Goal: Task Accomplishment & Management: Complete application form

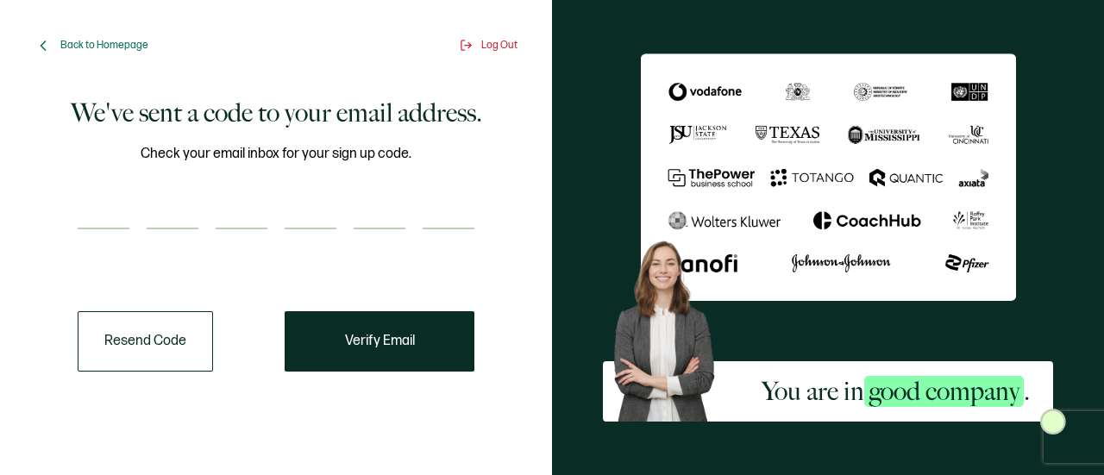
click at [116, 217] on input "number" at bounding box center [104, 212] width 52 height 35
type input "5"
type input "4"
type input "3"
type input "1"
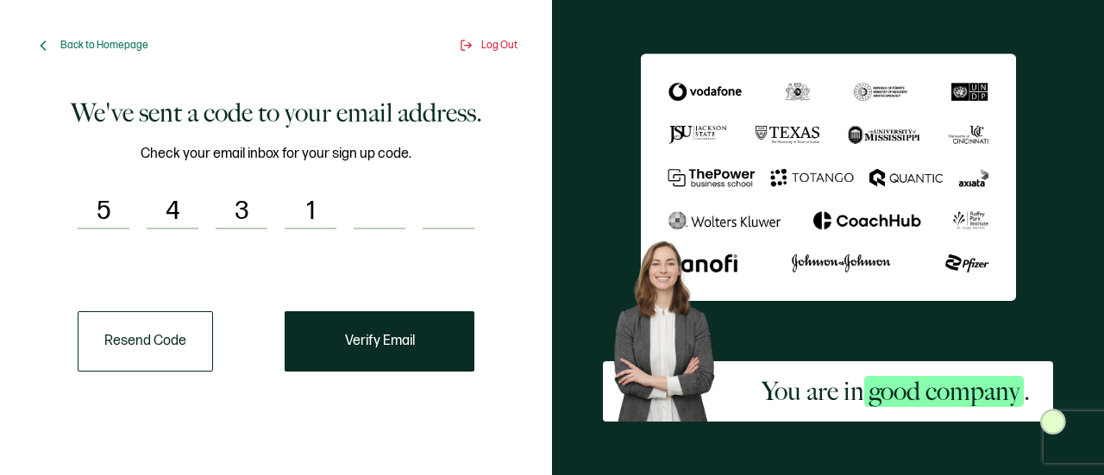
type input "9"
type input "3"
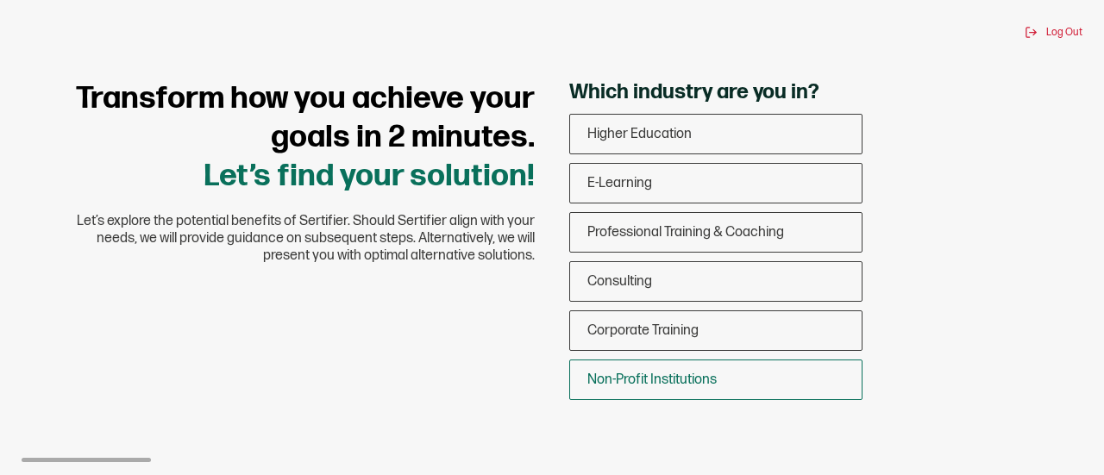
click at [819, 398] on div "Non-Profit Institutions" at bounding box center [716, 380] width 292 height 41
click at [0, 0] on input "Non-Profit Institutions" at bounding box center [0, 0] width 0 height 0
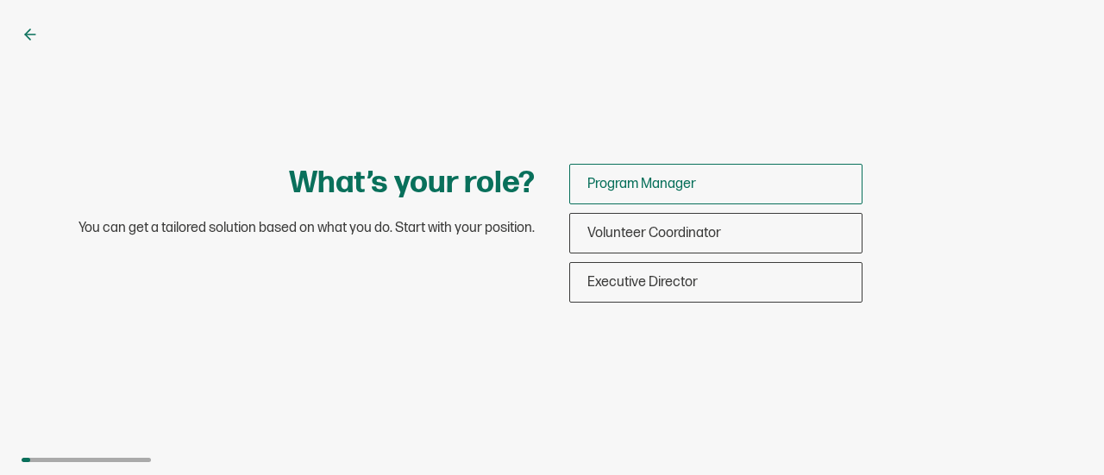
click at [832, 173] on div "Program Manager" at bounding box center [716, 184] width 292 height 41
click at [0, 0] on input "Program Manager" at bounding box center [0, 0] width 0 height 0
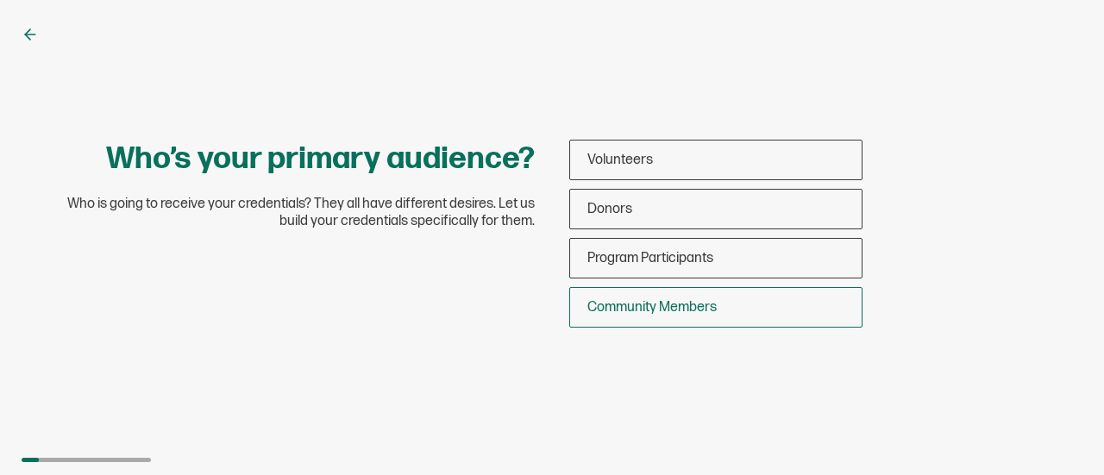
click at [783, 304] on div "Community Members" at bounding box center [716, 307] width 292 height 41
click at [0, 0] on input "Community Members" at bounding box center [0, 0] width 0 height 0
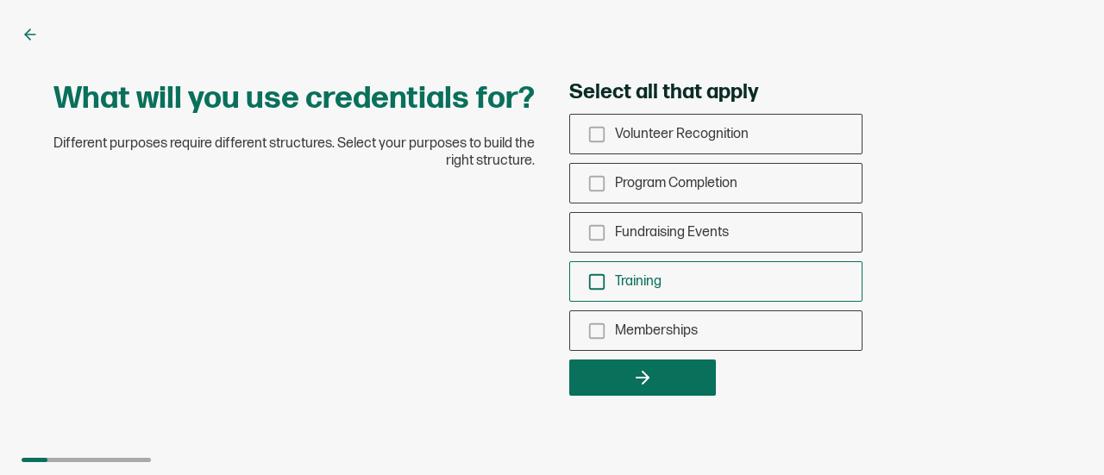
click at [595, 279] on icon "checkbox-group" at bounding box center [596, 282] width 19 height 19
click at [0, 0] on input "Training" at bounding box center [0, 0] width 0 height 0
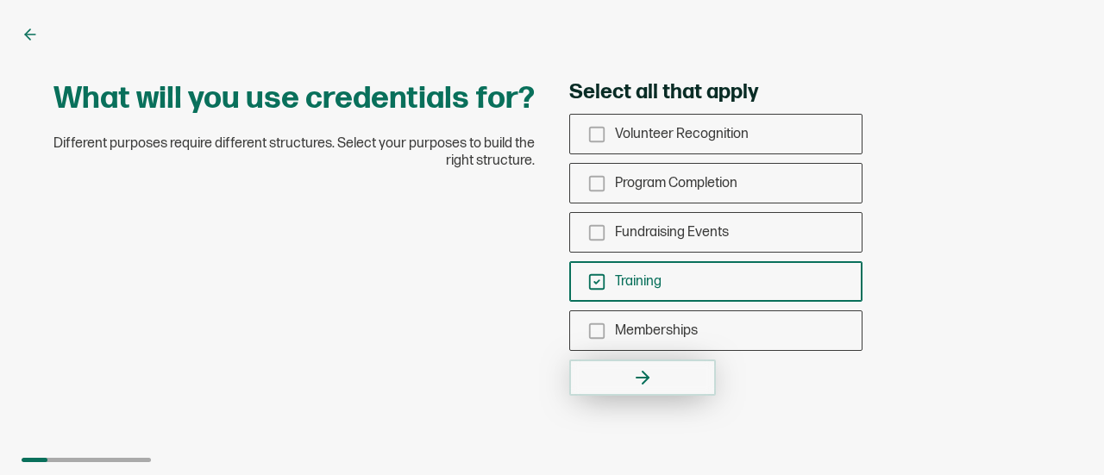
click at [677, 386] on button "button" at bounding box center [642, 378] width 147 height 36
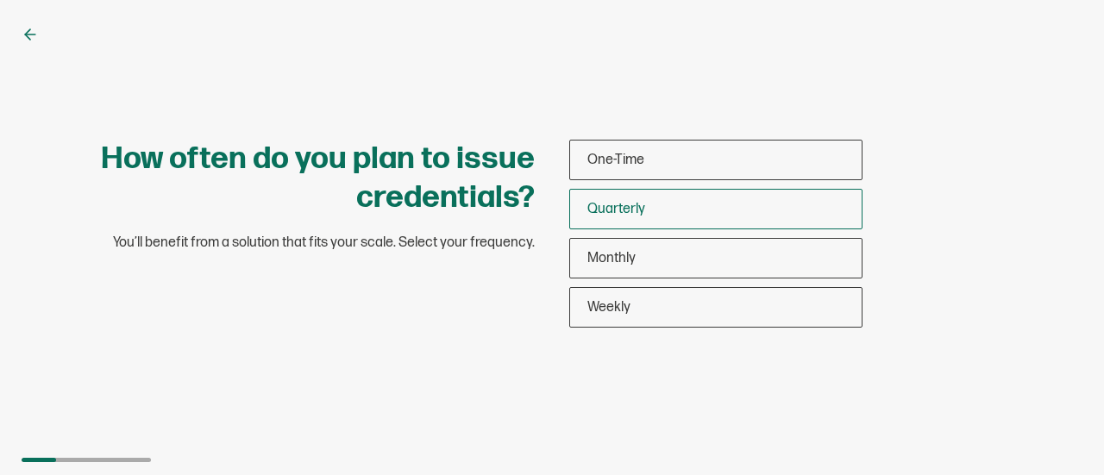
click at [760, 207] on div "Quarterly" at bounding box center [716, 209] width 292 height 41
click at [0, 0] on input "Quarterly" at bounding box center [0, 0] width 0 height 0
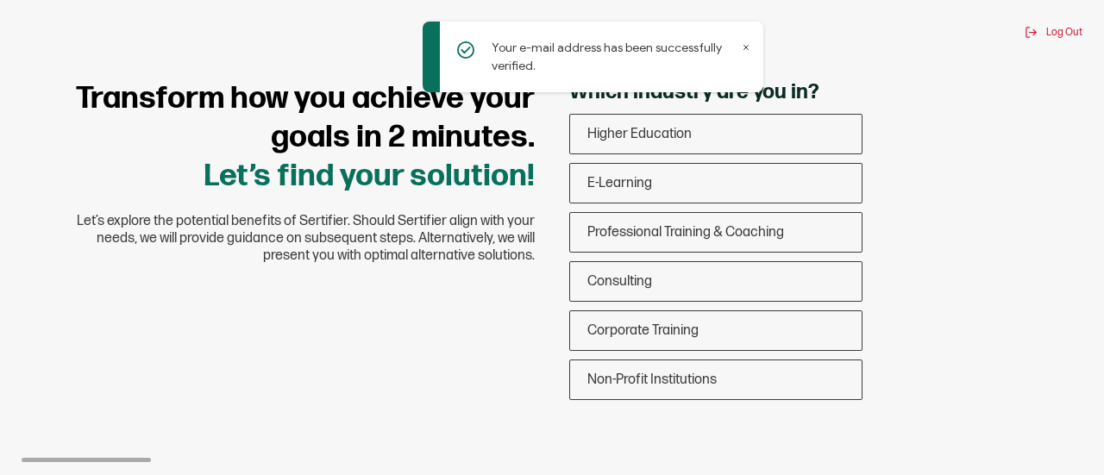
click at [745, 47] on icon at bounding box center [746, 48] width 4 height 4
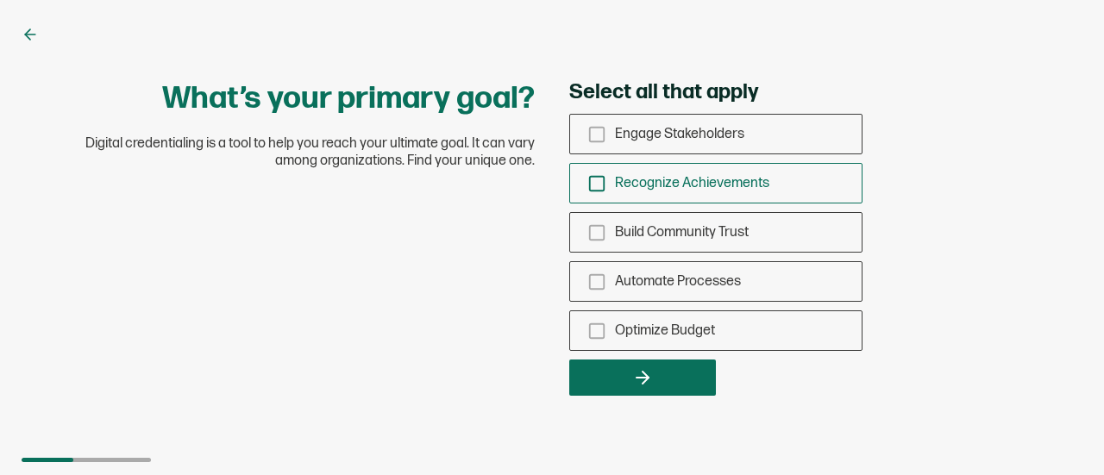
click at [583, 182] on div "Recognize Achievements" at bounding box center [716, 183] width 292 height 41
click at [0, 0] on input "Recognize Achievements" at bounding box center [0, 0] width 0 height 0
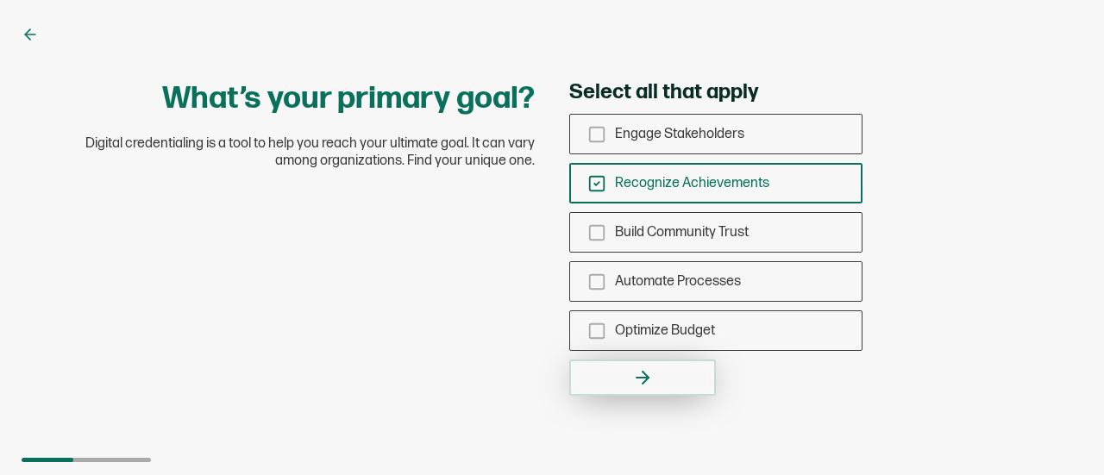
click at [663, 380] on button "button" at bounding box center [642, 378] width 147 height 36
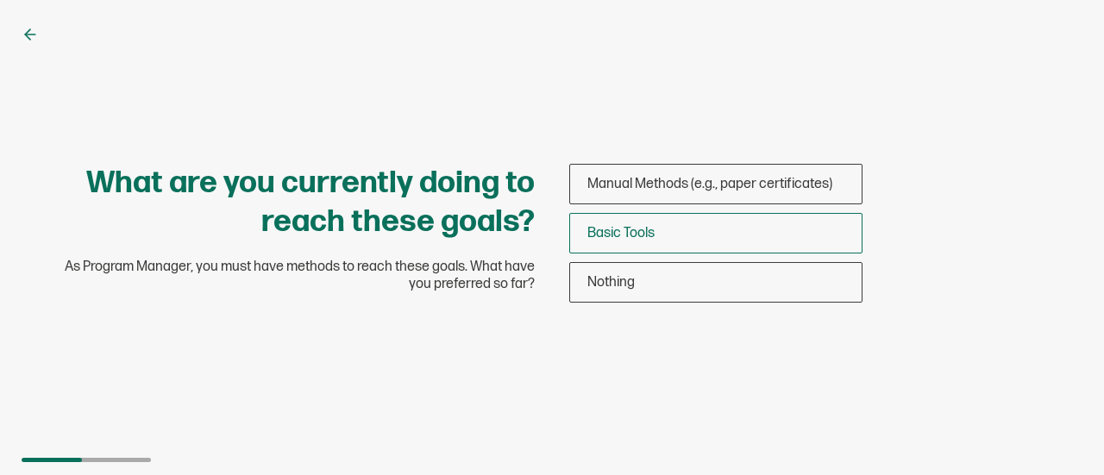
click at [674, 235] on div "Basic Tools" at bounding box center [716, 233] width 292 height 41
click at [0, 0] on input "Basic Tools" at bounding box center [0, 0] width 0 height 0
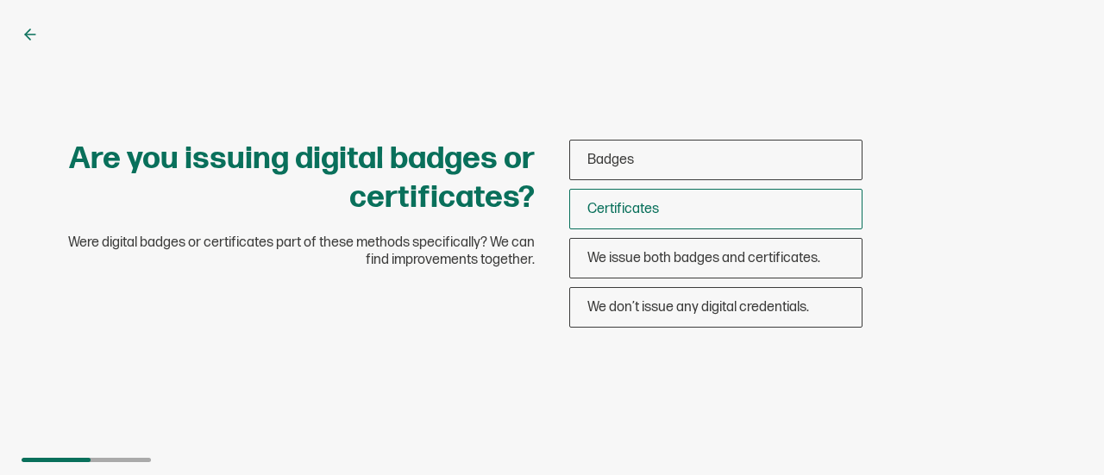
click at [671, 201] on div "Certificates" at bounding box center [716, 209] width 292 height 41
click at [0, 0] on input "Certificates" at bounding box center [0, 0] width 0 height 0
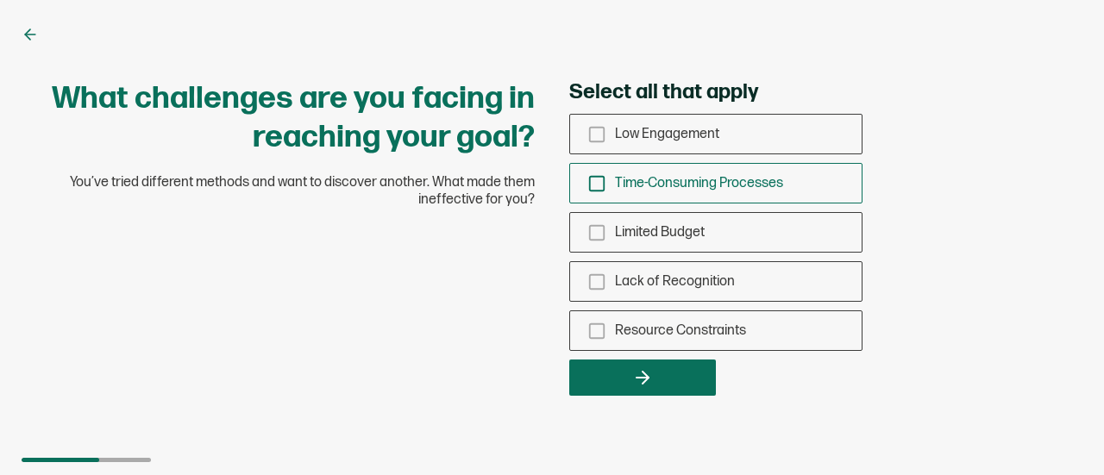
click at [586, 180] on div "Time-Consuming Processes" at bounding box center [716, 183] width 292 height 41
click at [0, 0] on input "Time-Consuming Processes" at bounding box center [0, 0] width 0 height 0
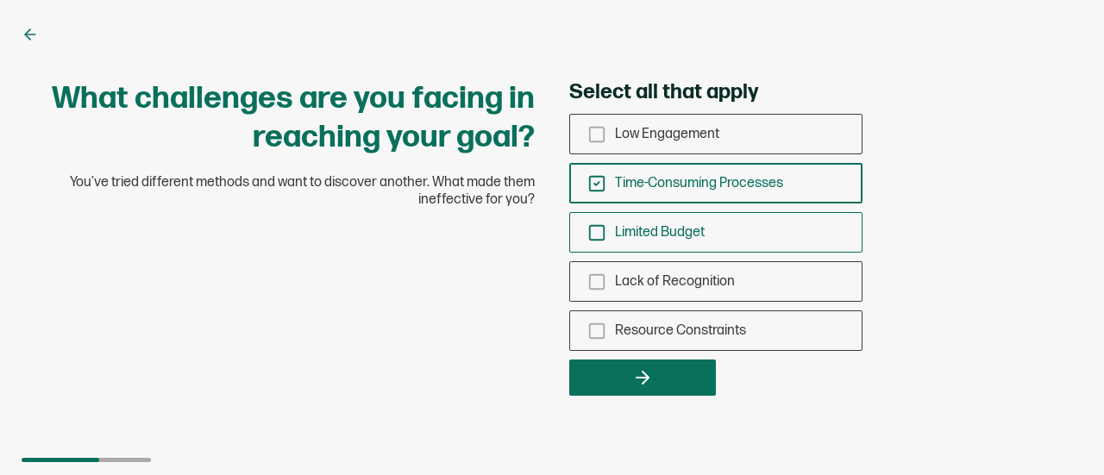
click at [600, 227] on icon "checkbox-group" at bounding box center [596, 232] width 19 height 19
click at [0, 0] on input "Limited Budget" at bounding box center [0, 0] width 0 height 0
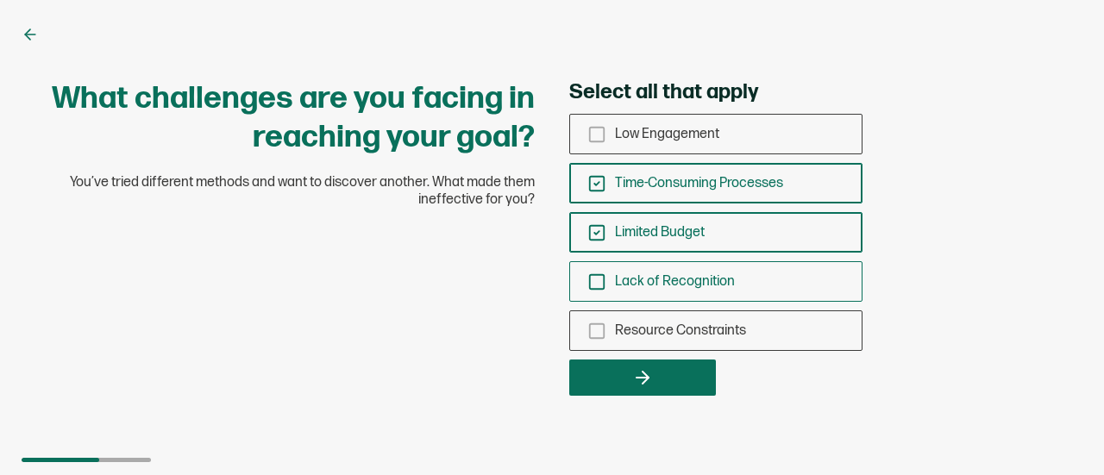
click at [593, 281] on icon "checkbox-group" at bounding box center [596, 282] width 19 height 19
click at [0, 0] on input "Lack of Recognition" at bounding box center [0, 0] width 0 height 0
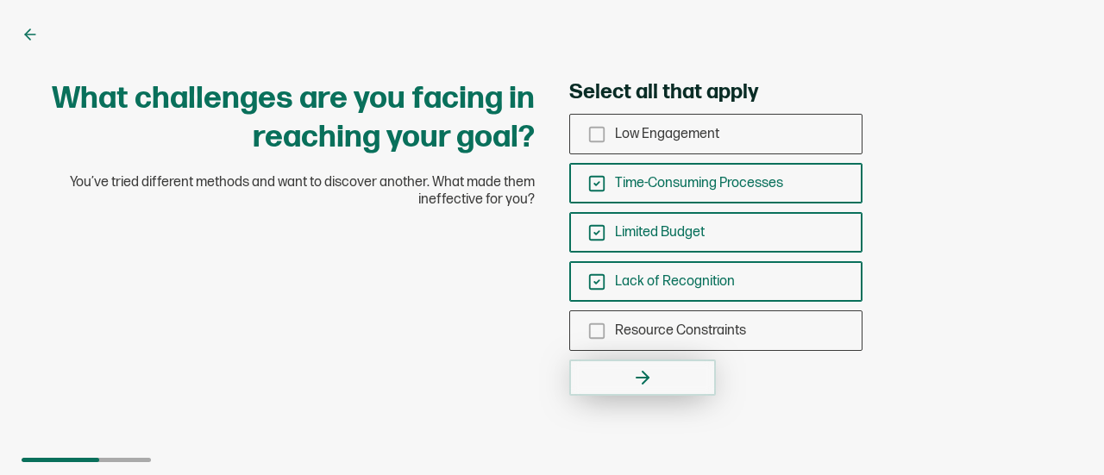
click at [608, 376] on button "button" at bounding box center [642, 378] width 147 height 36
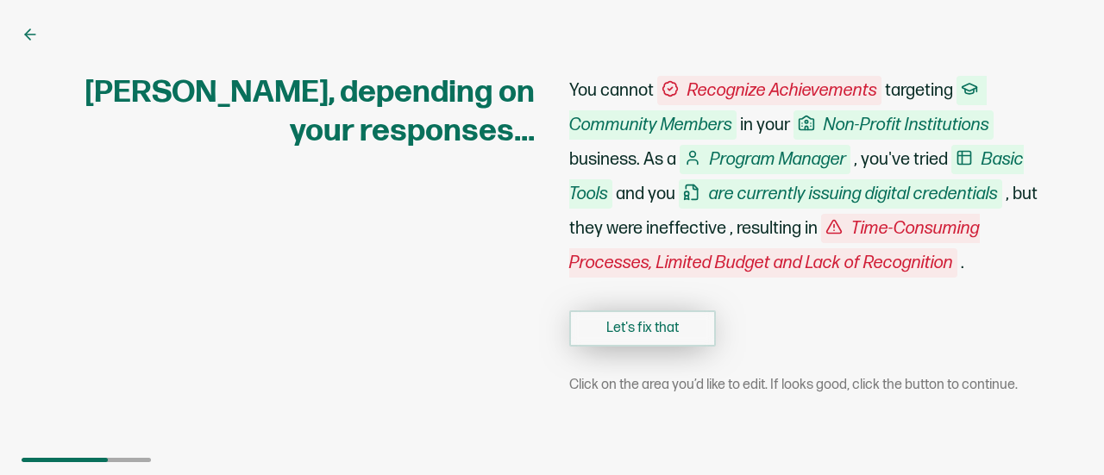
click at [647, 340] on button "Let's fix that" at bounding box center [642, 329] width 147 height 36
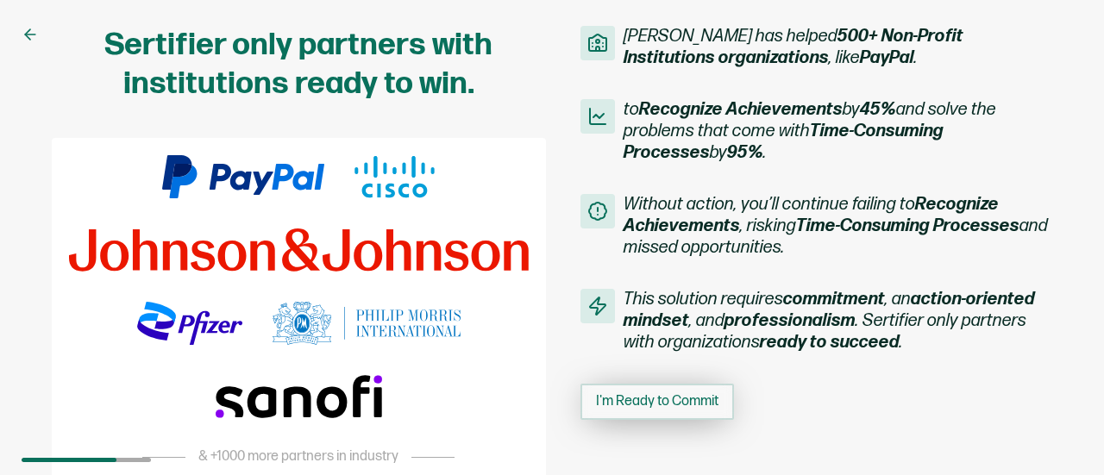
click at [680, 418] on button "I'm Ready to Commit" at bounding box center [658, 402] width 154 height 36
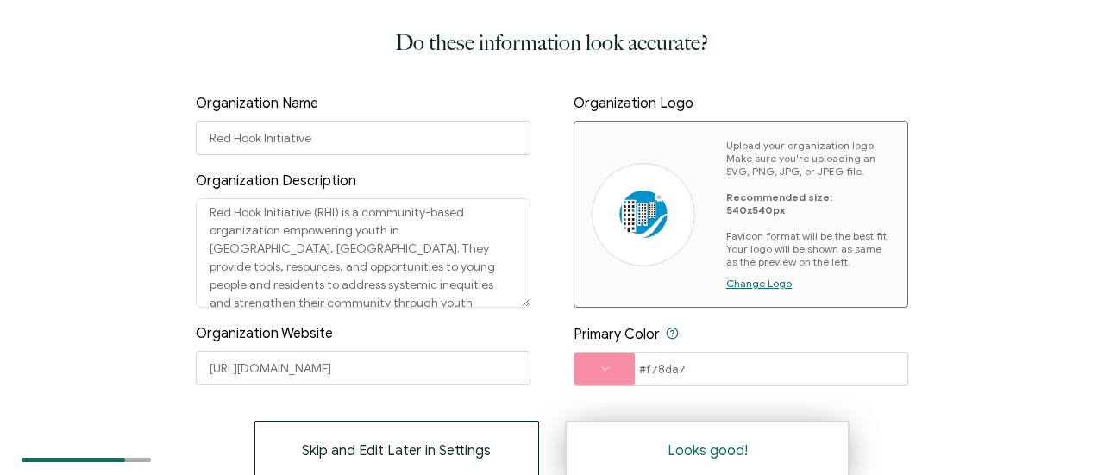
click at [801, 453] on button "Looks good!" at bounding box center [707, 451] width 285 height 60
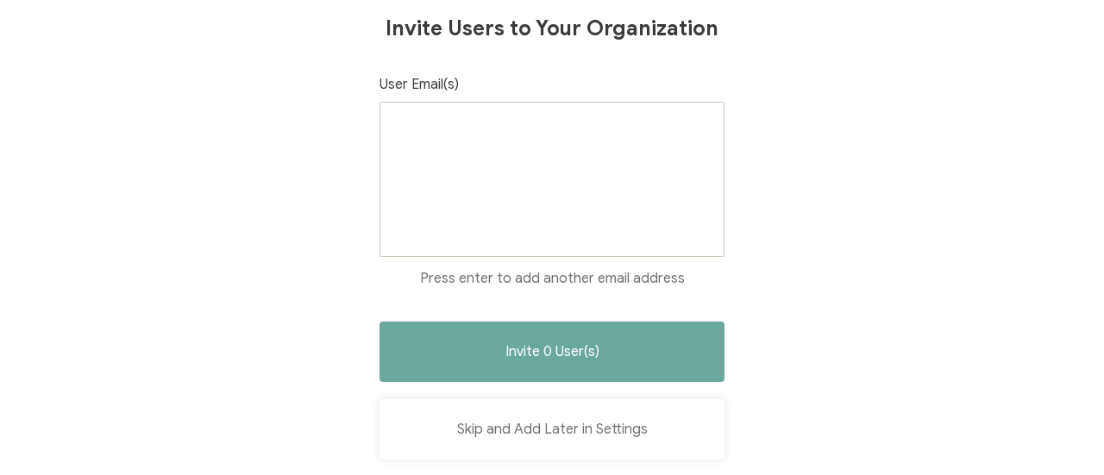
click at [621, 425] on button "Skip and Add Later in Settings" at bounding box center [552, 429] width 345 height 60
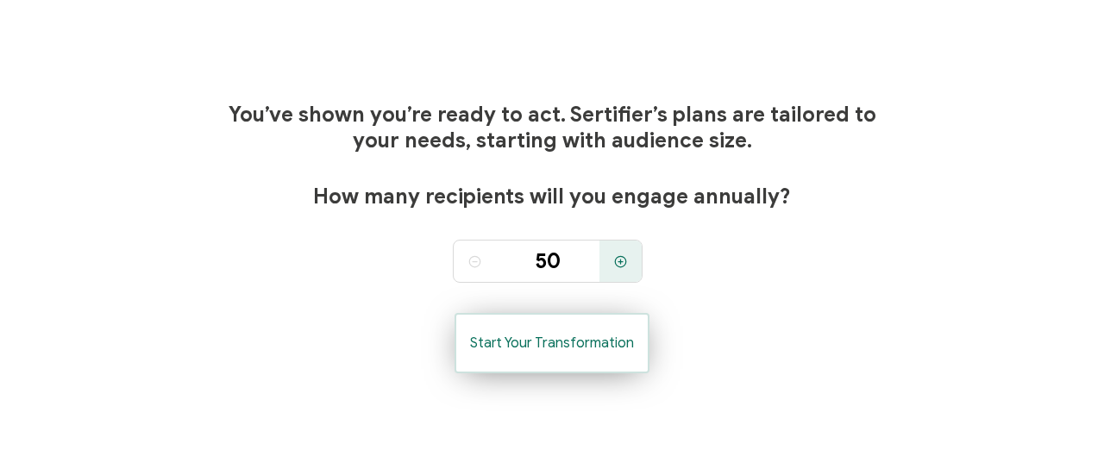
click at [599, 347] on span "Start Your Transformation" at bounding box center [552, 343] width 164 height 14
click at [599, 343] on span "Start Your Transformation" at bounding box center [552, 343] width 164 height 14
